Goal: Obtain resource: Obtain resource

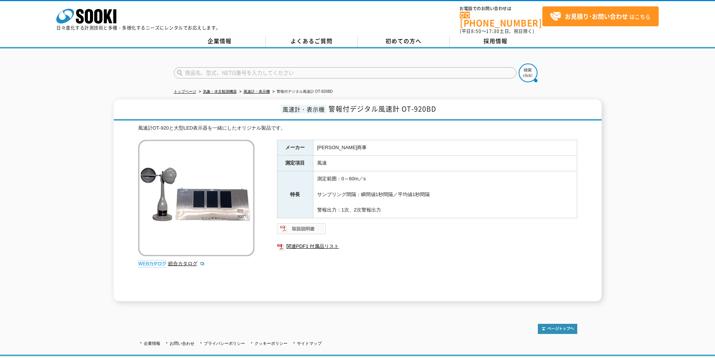
click at [303, 225] on img at bounding box center [301, 229] width 49 height 12
click at [323, 244] on link "関連PDF1 付属品リスト" at bounding box center [427, 246] width 300 height 10
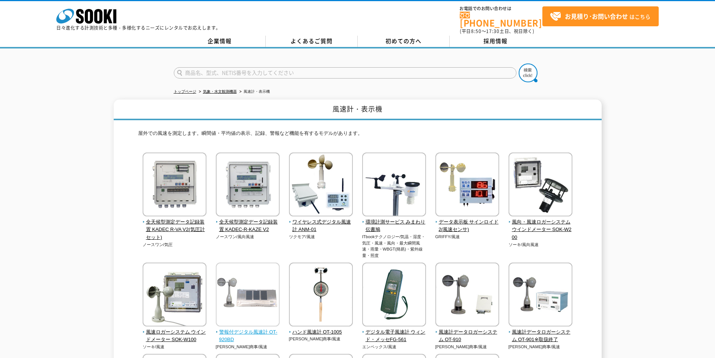
scroll to position [113, 0]
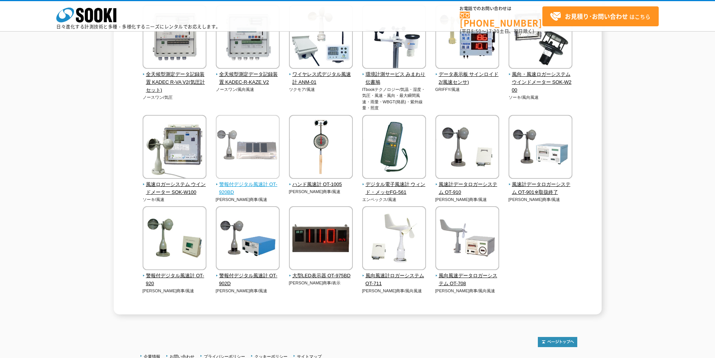
click at [249, 178] on img at bounding box center [248, 148] width 64 height 66
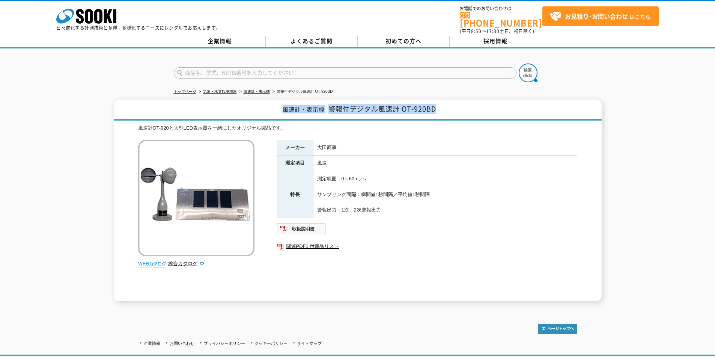
drag, startPoint x: 284, startPoint y: 104, endPoint x: 438, endPoint y: 102, distance: 154.4
click at [438, 102] on h1 "風速計・表示機 警報付デジタル風速計 OT-920BD" at bounding box center [358, 110] width 488 height 21
click at [459, 106] on h1 "風速計・表示機 警報付デジタル風速計 OT-920BD" at bounding box center [358, 110] width 488 height 21
